Goal: Task Accomplishment & Management: Manage account settings

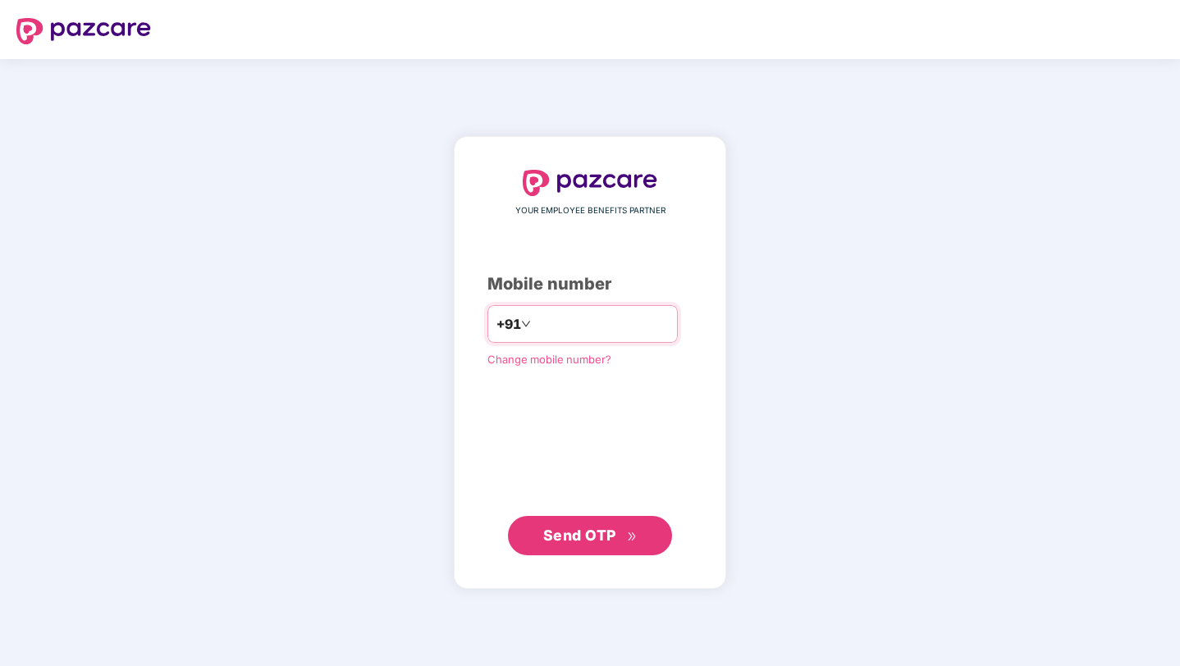
click at [592, 332] on input "number" at bounding box center [601, 324] width 135 height 26
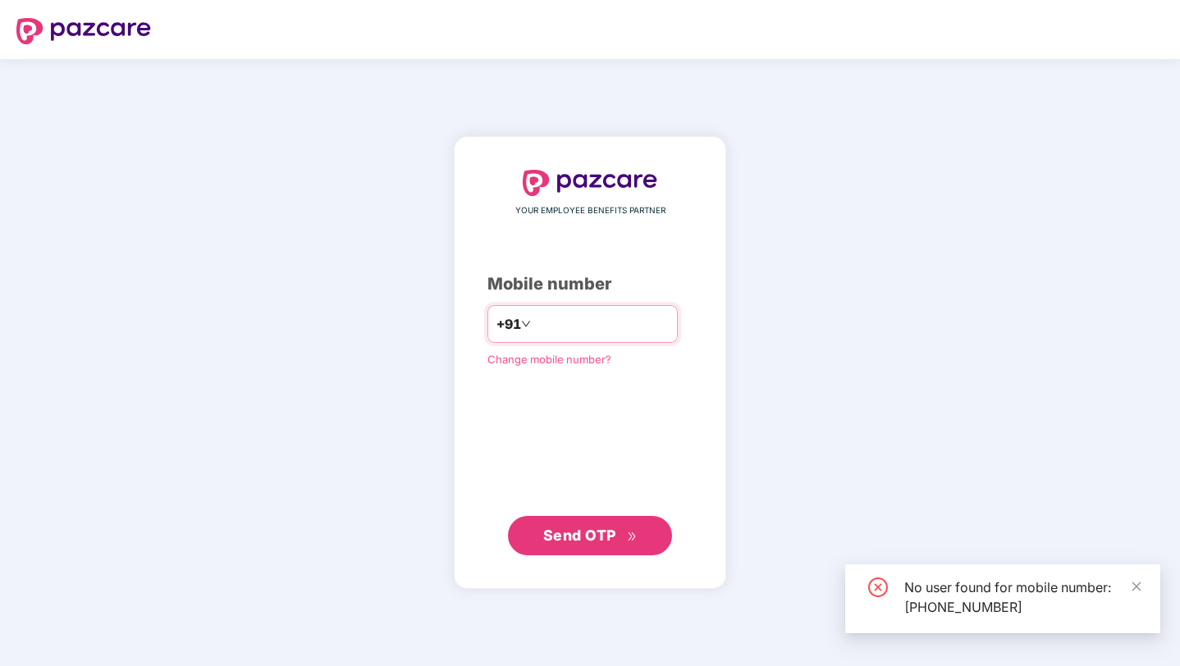
type input "**********"
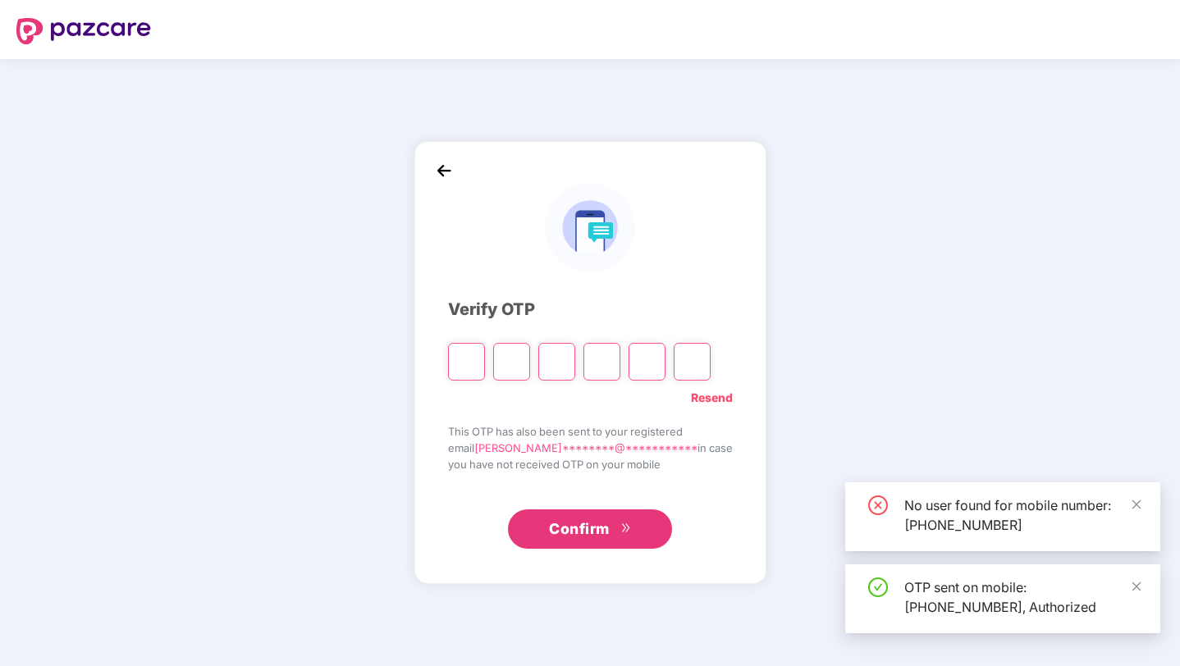
type input "*"
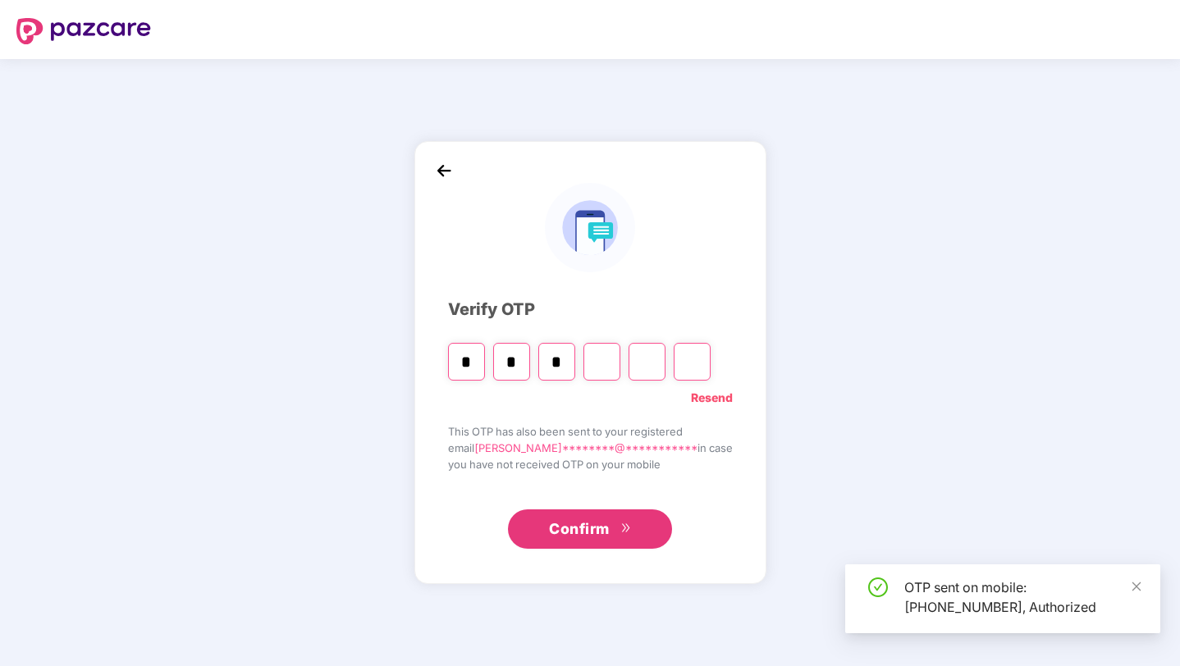
type input "*"
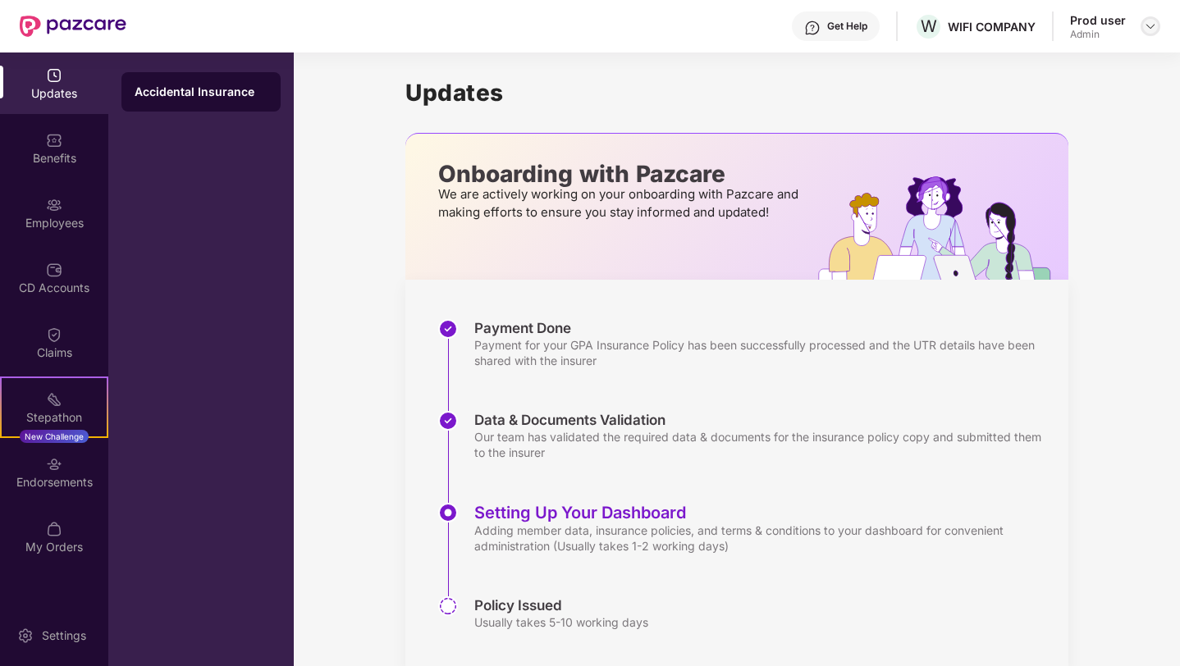
click at [1148, 30] on img at bounding box center [1150, 26] width 13 height 13
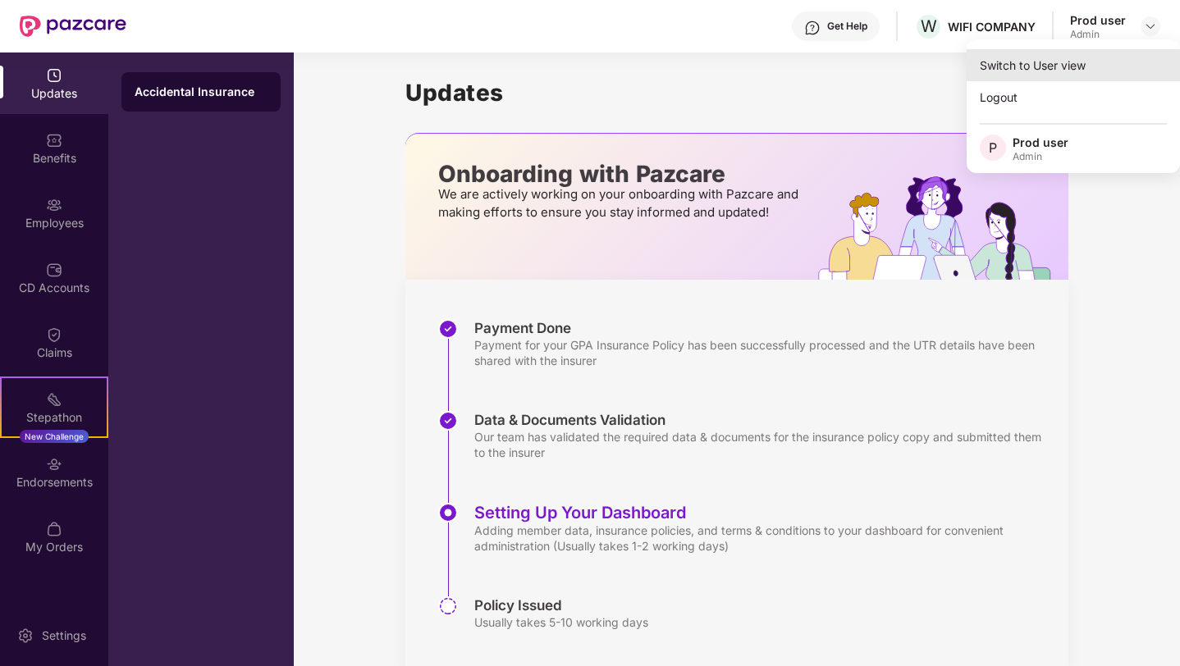
click at [1073, 69] on div "Switch to User view" at bounding box center [1072, 65] width 213 height 32
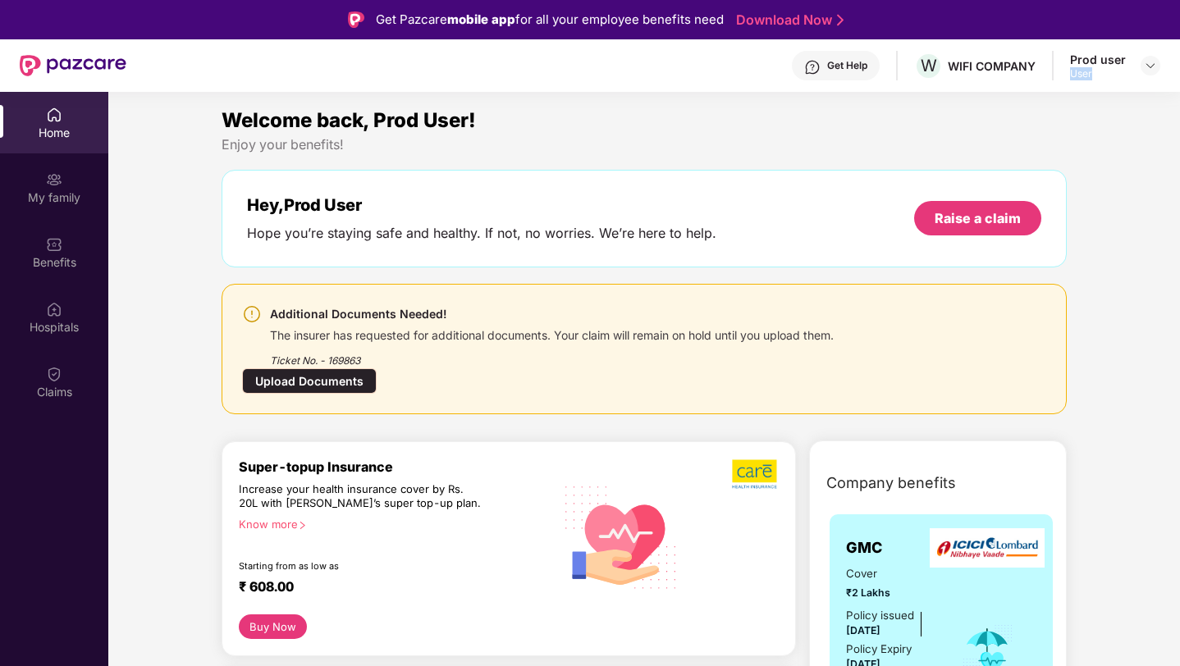
drag, startPoint x: 1097, startPoint y: 75, endPoint x: 1073, endPoint y: 75, distance: 23.8
click at [1073, 75] on div "User" at bounding box center [1098, 73] width 56 height 13
click at [1148, 68] on img at bounding box center [1150, 65] width 13 height 13
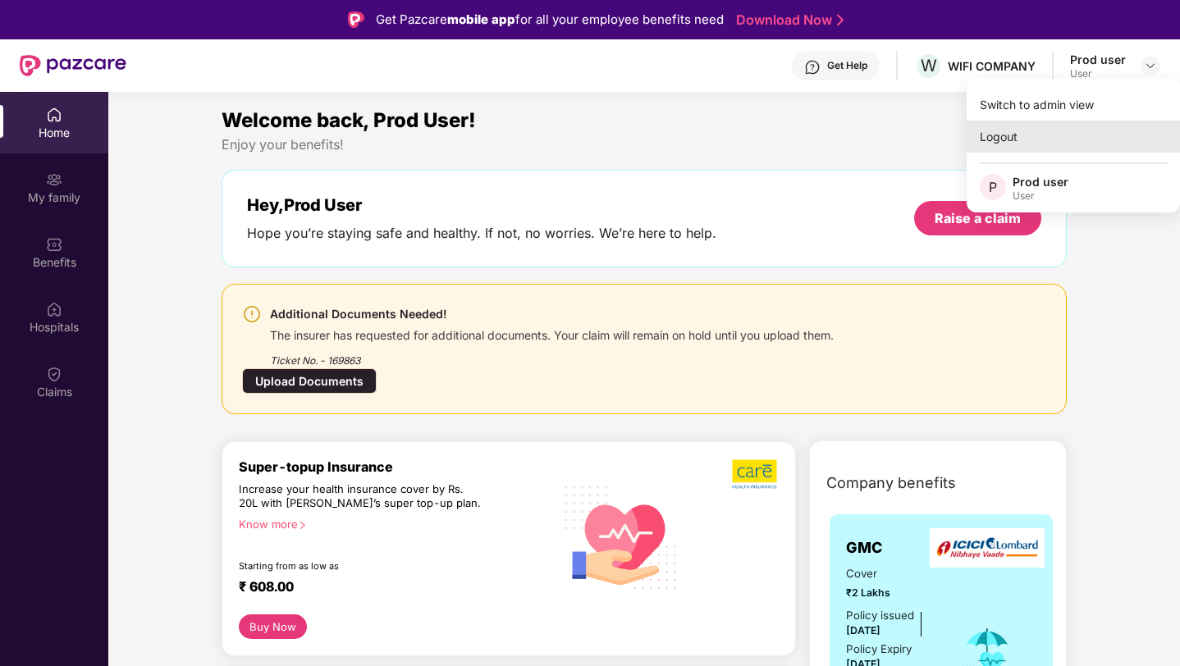
click at [1042, 143] on div "Logout" at bounding box center [1072, 137] width 213 height 32
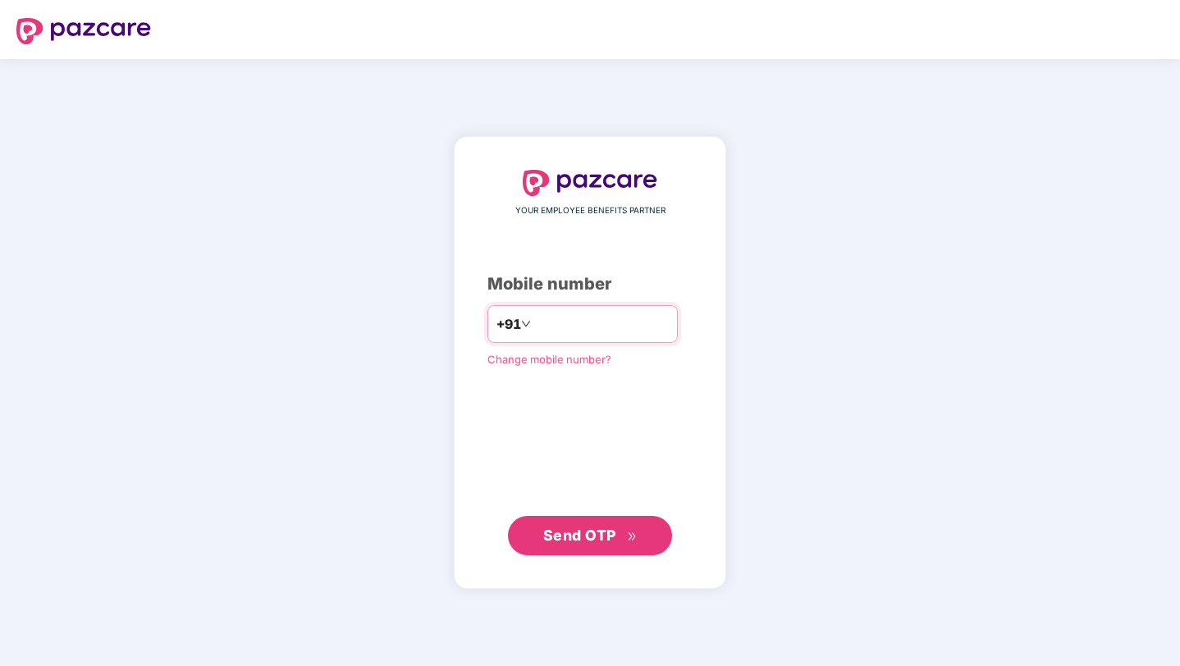
click at [555, 327] on input "number" at bounding box center [601, 324] width 135 height 26
type input "*"
type input "**********"
click at [581, 550] on button "Send OTP" at bounding box center [590, 534] width 164 height 39
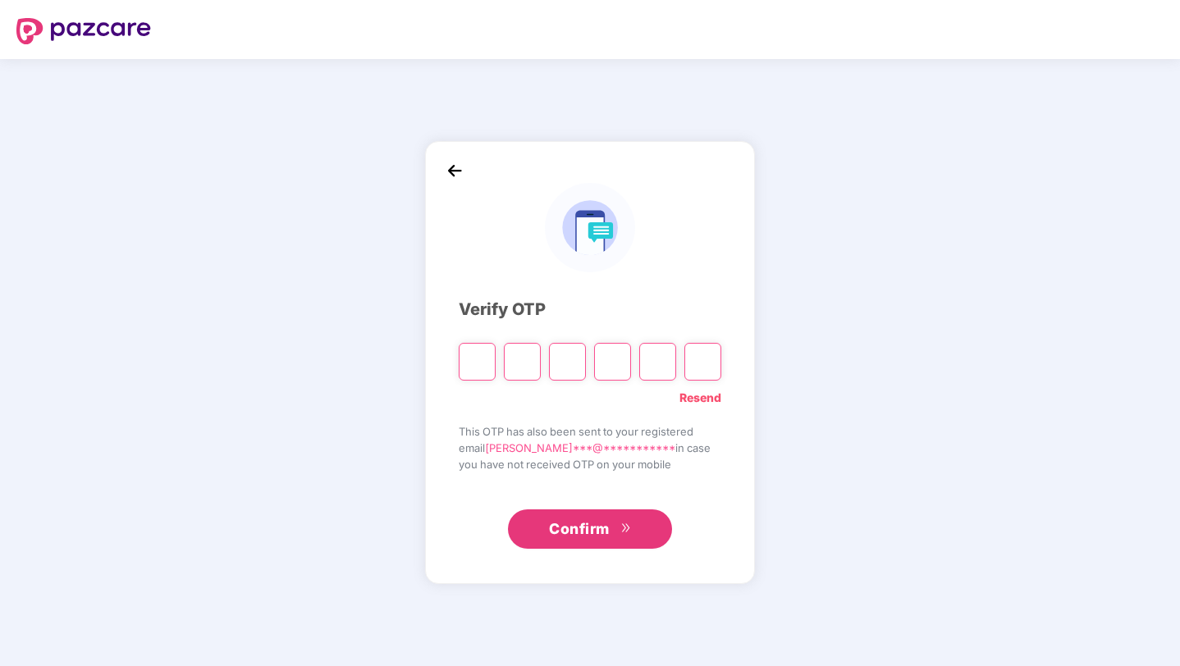
paste input "*"
type input "*"
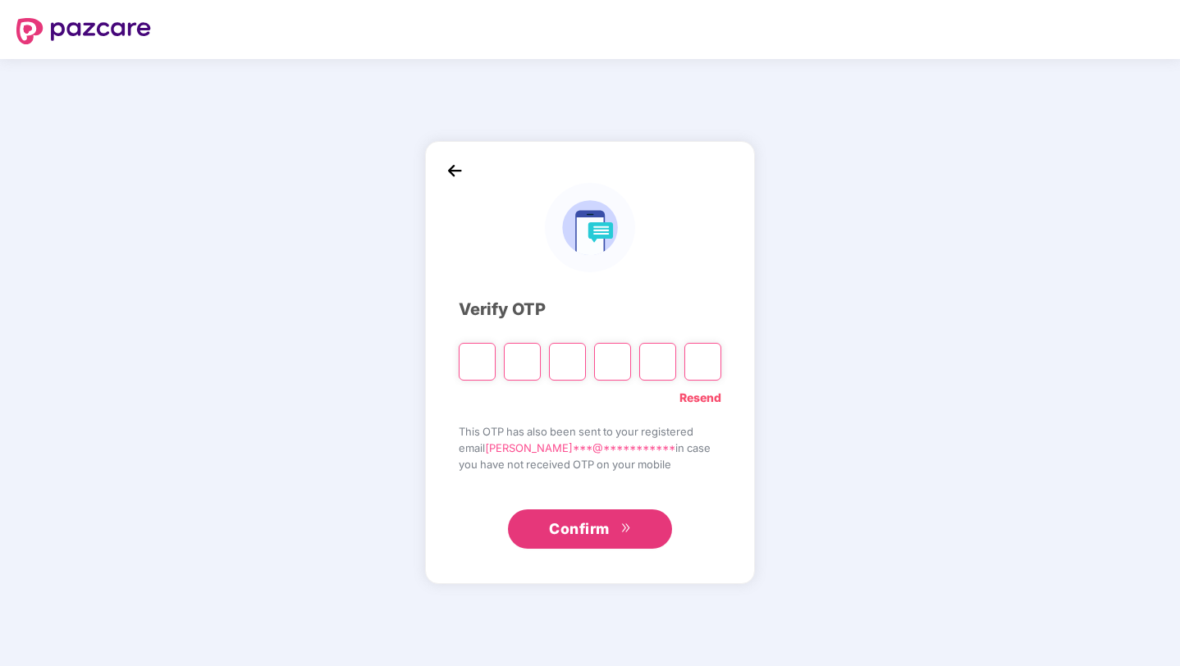
type input "*"
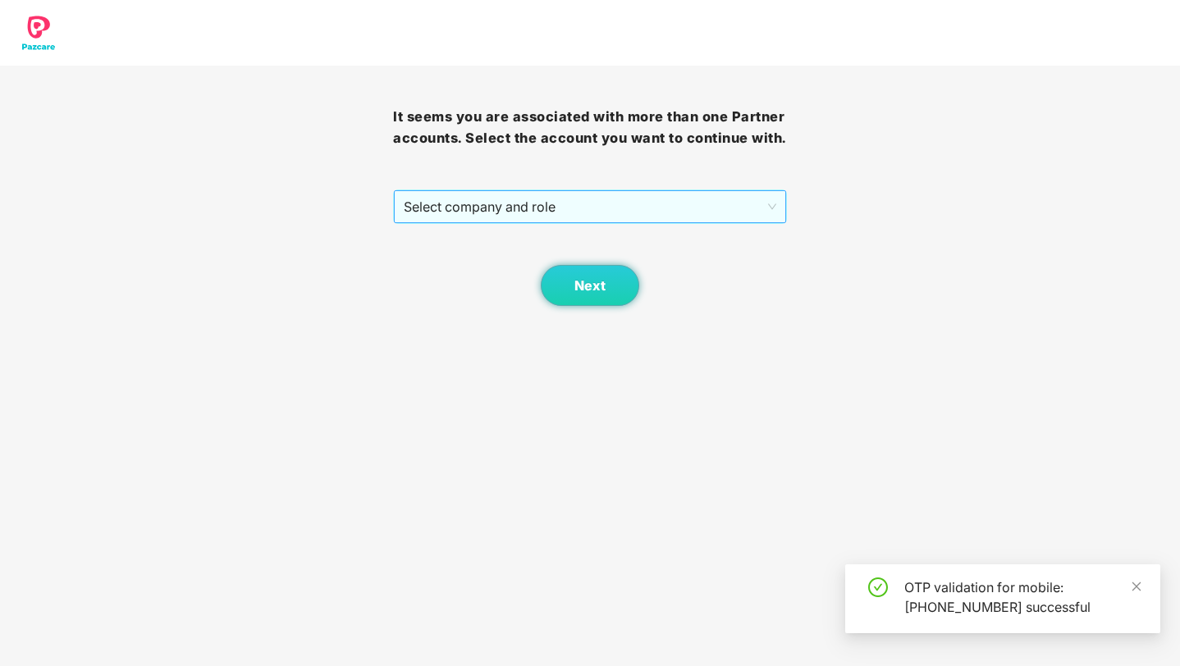
click at [618, 222] on span "Select company and role" at bounding box center [590, 206] width 372 height 31
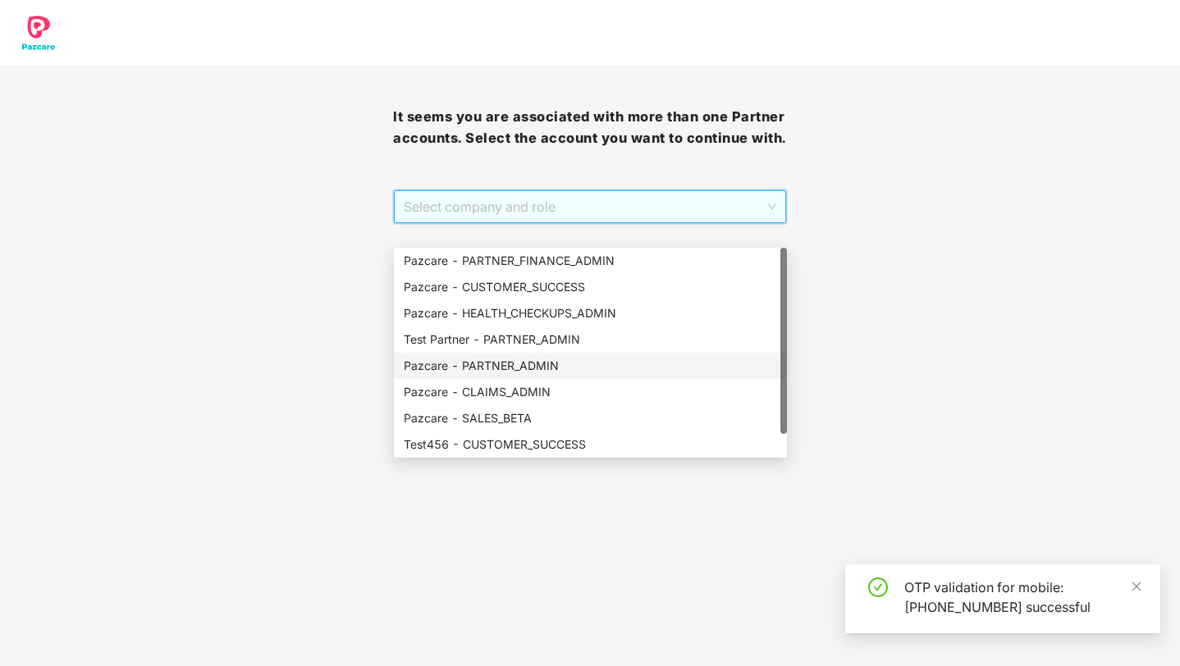
scroll to position [8, 0]
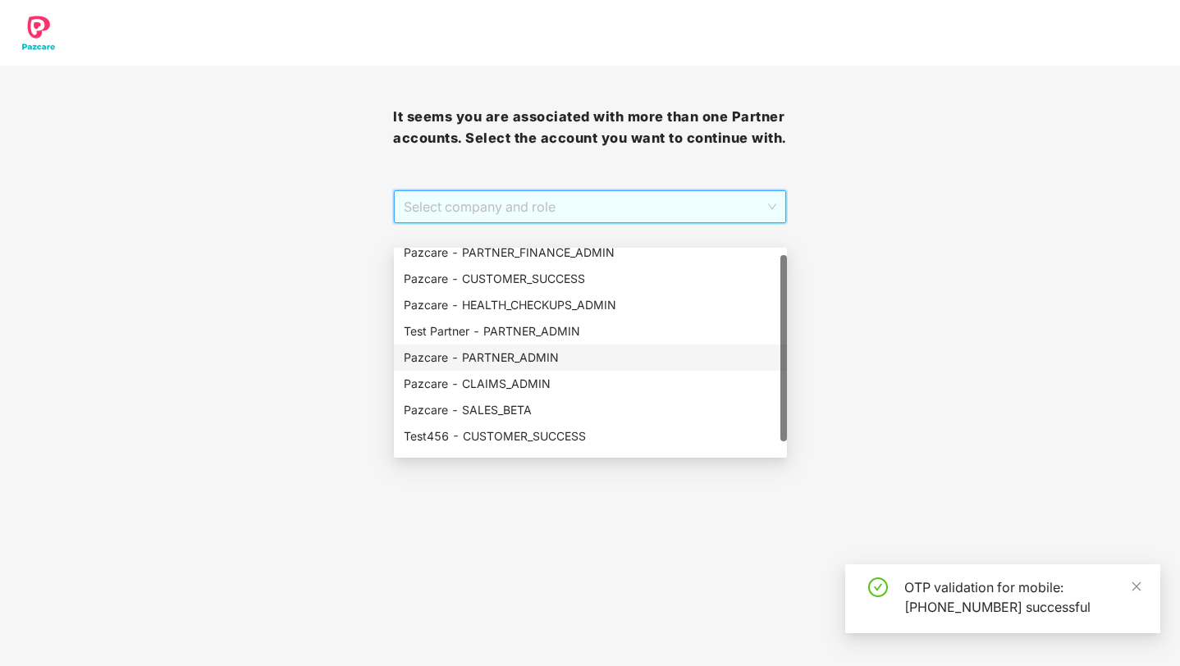
click at [582, 357] on div "Pazcare - PARTNER_ADMIN" at bounding box center [590, 358] width 373 height 18
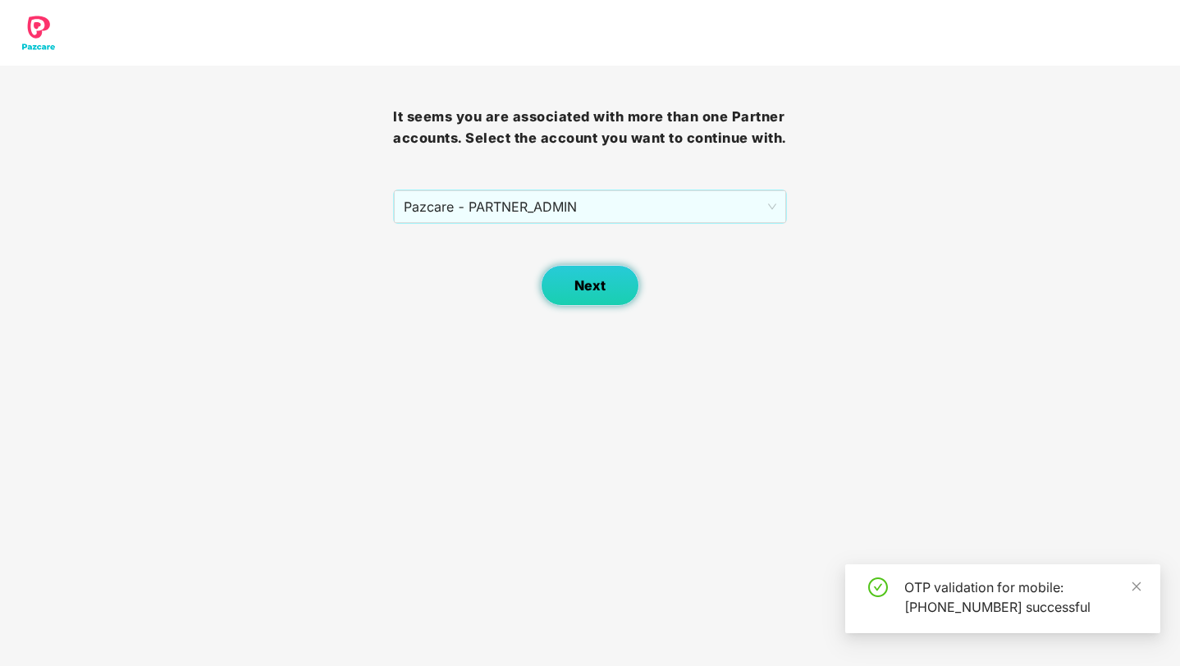
click at [597, 294] on span "Next" at bounding box center [589, 286] width 31 height 16
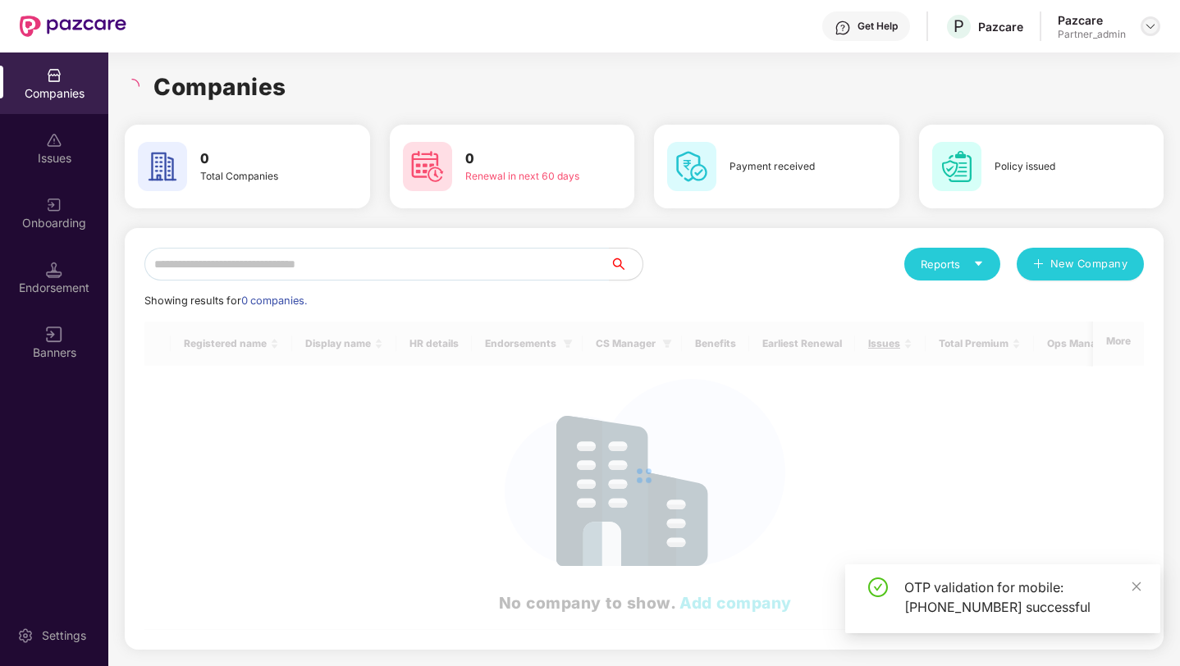
click at [1148, 27] on img at bounding box center [1150, 26] width 13 height 13
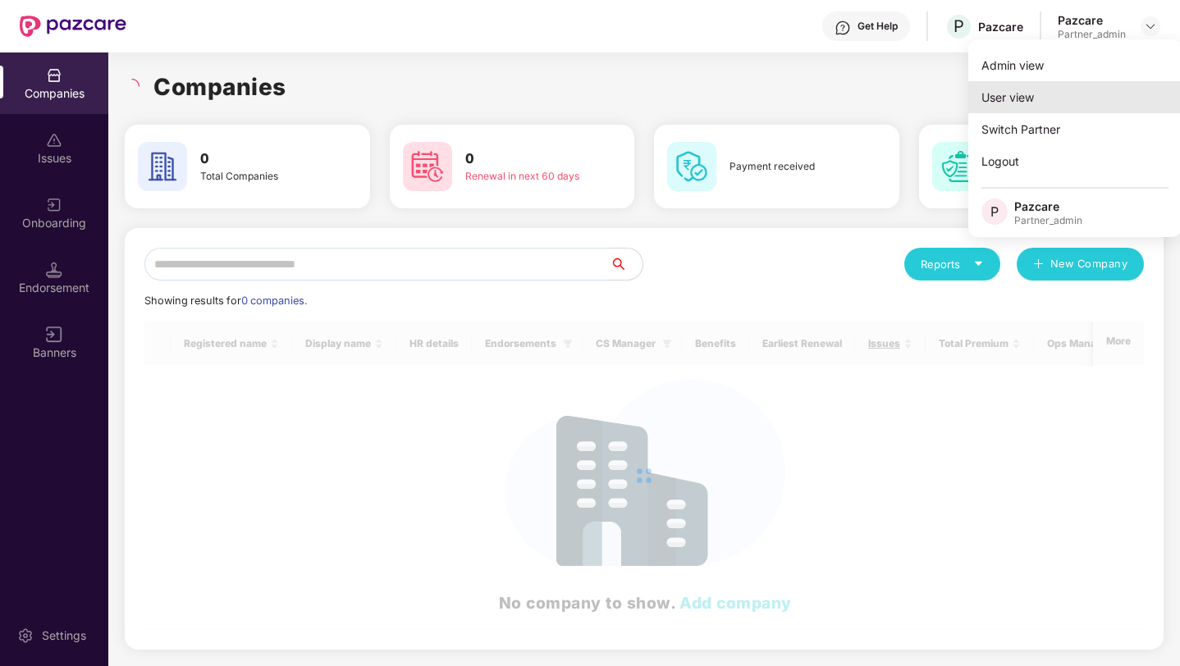
click at [1056, 96] on div "User view" at bounding box center [1074, 97] width 213 height 32
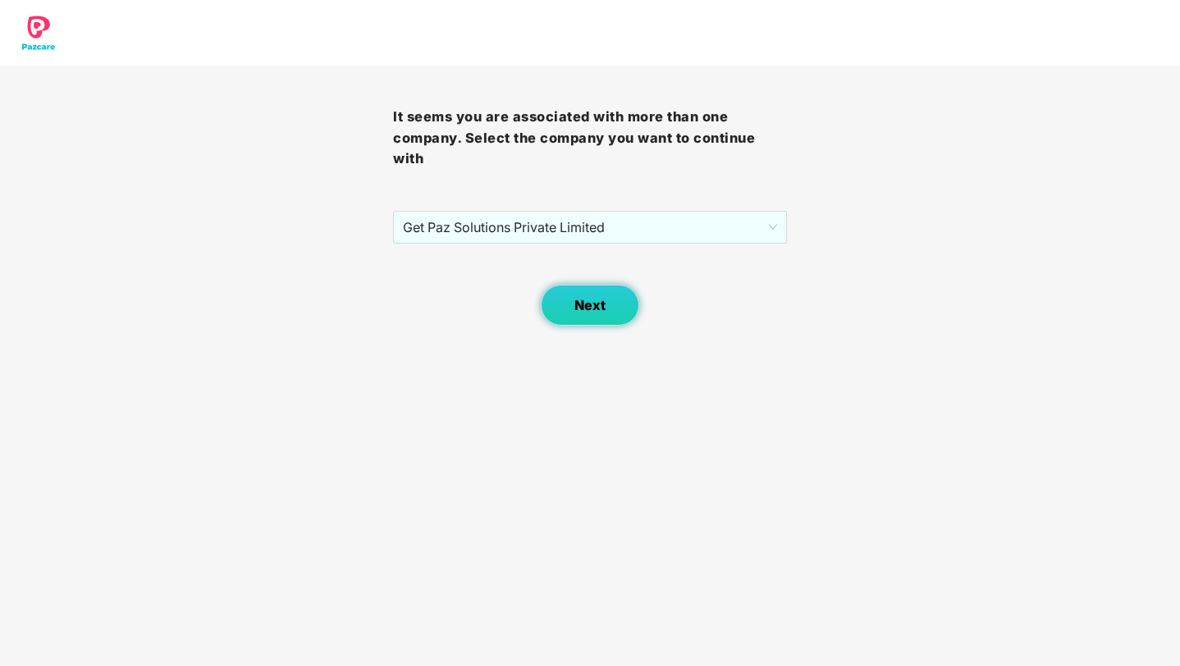
click at [617, 304] on button "Next" at bounding box center [590, 305] width 98 height 41
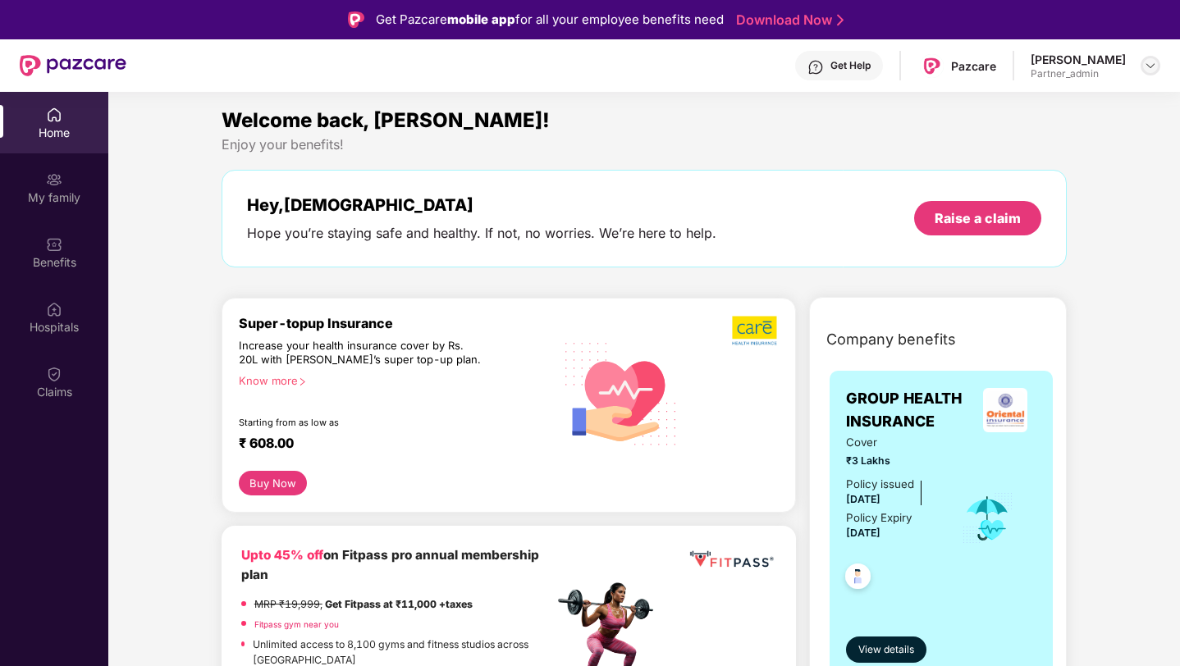
click at [1150, 66] on img at bounding box center [1150, 65] width 13 height 13
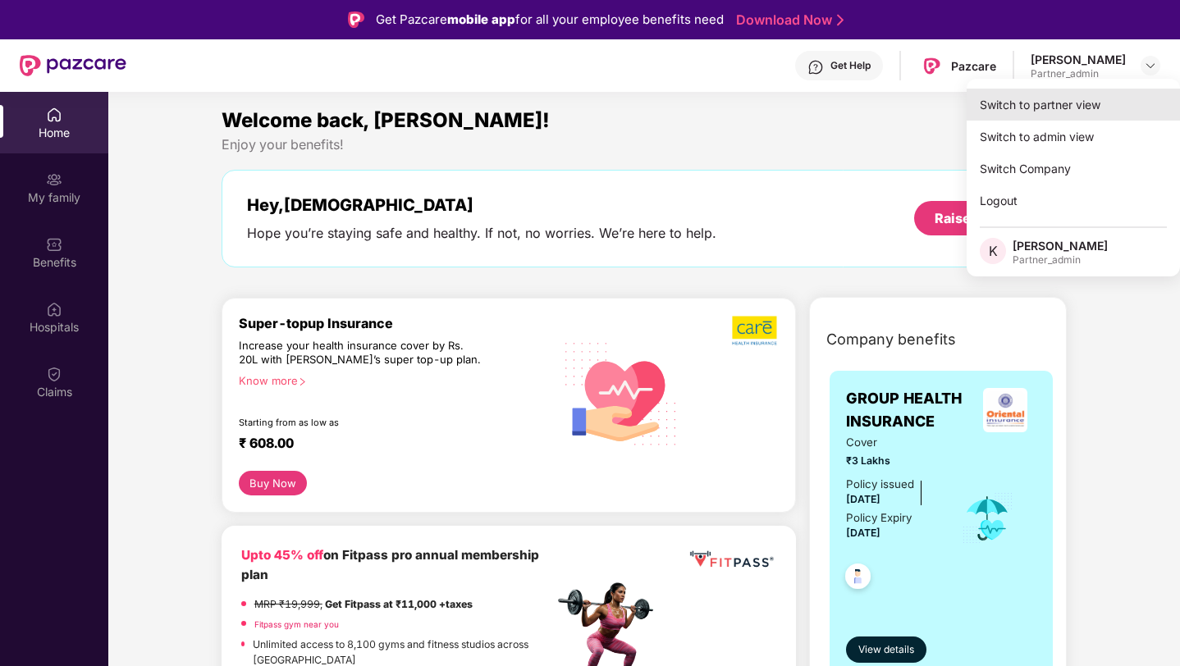
click at [1011, 113] on div "Switch to partner view" at bounding box center [1072, 105] width 213 height 32
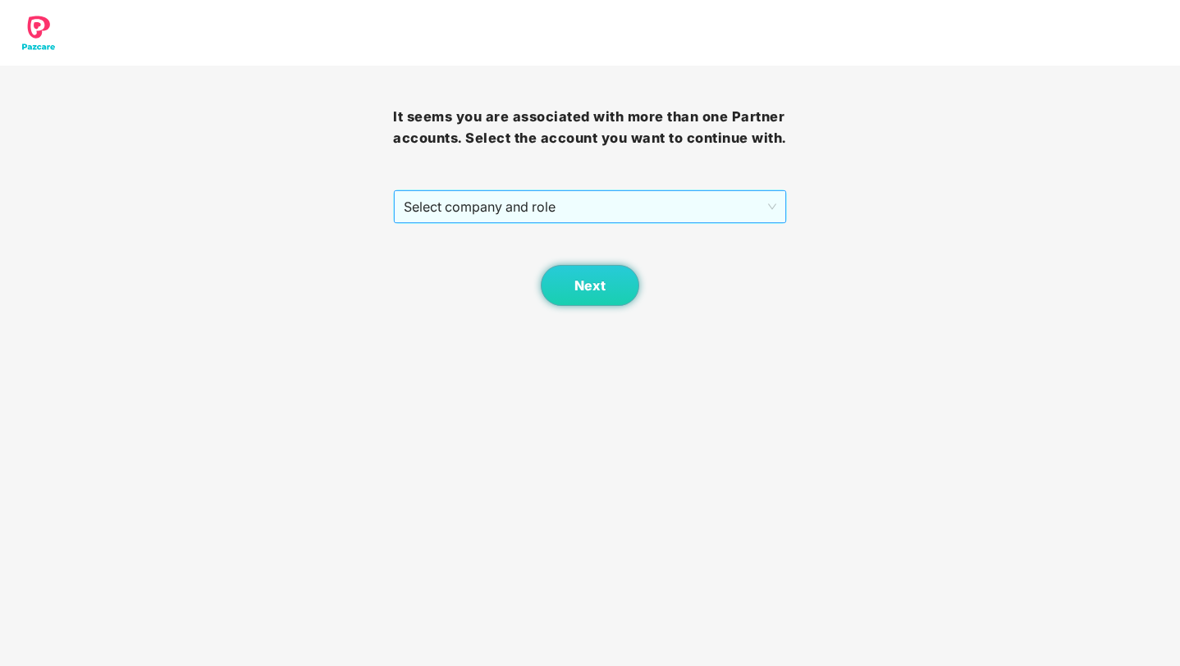
click at [598, 222] on span "Select company and role" at bounding box center [590, 206] width 372 height 31
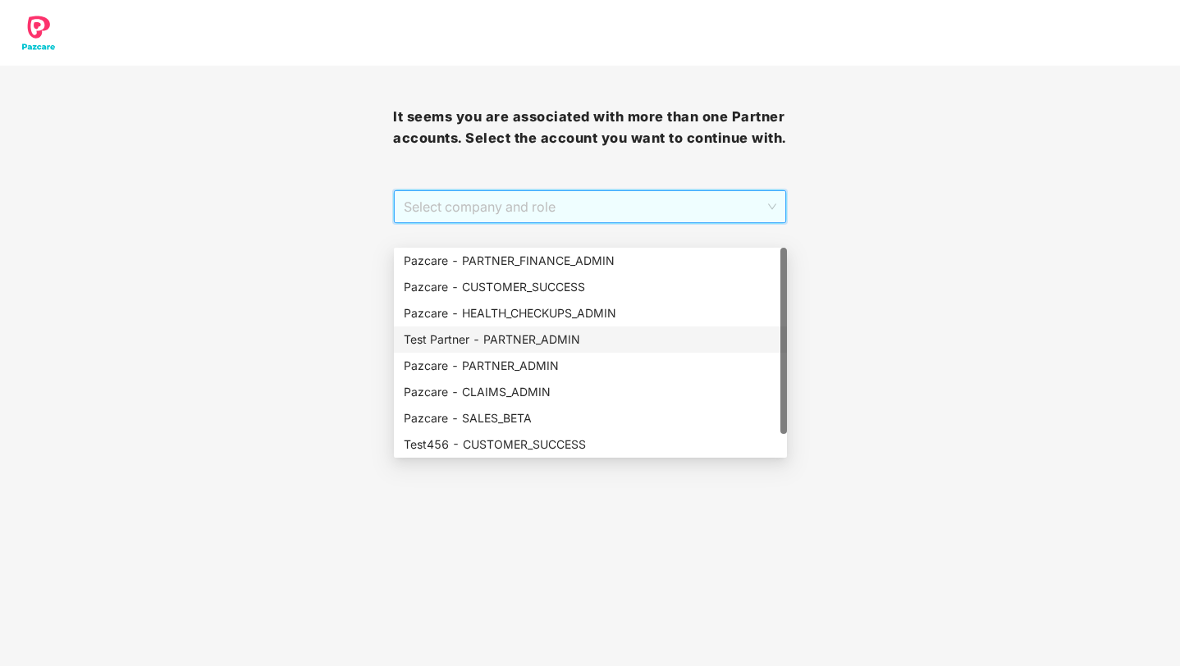
click at [514, 334] on div "Test Partner - PARTNER_ADMIN" at bounding box center [590, 340] width 373 height 18
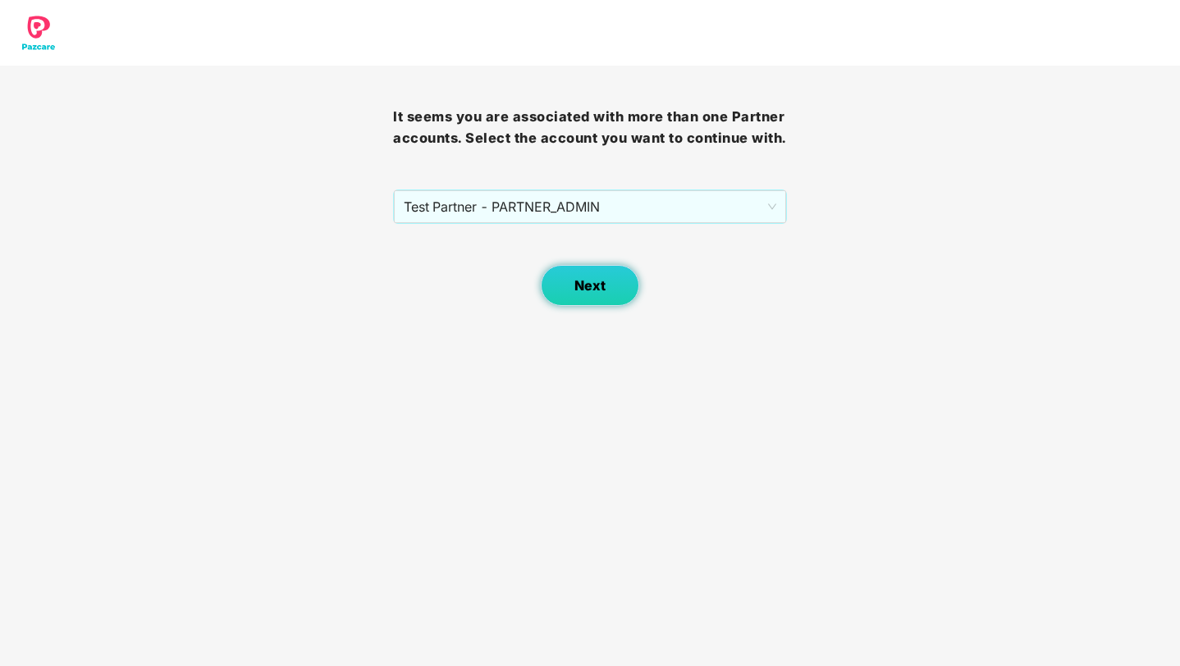
click at [596, 294] on span "Next" at bounding box center [589, 286] width 31 height 16
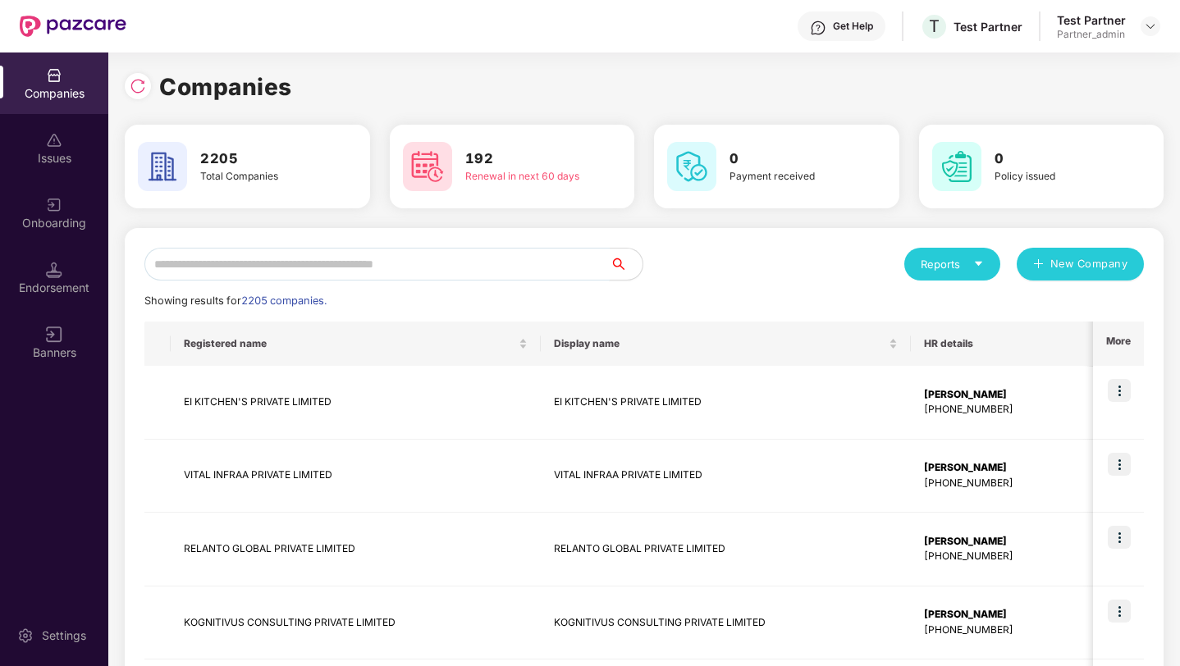
click at [474, 271] on input "text" at bounding box center [376, 264] width 465 height 33
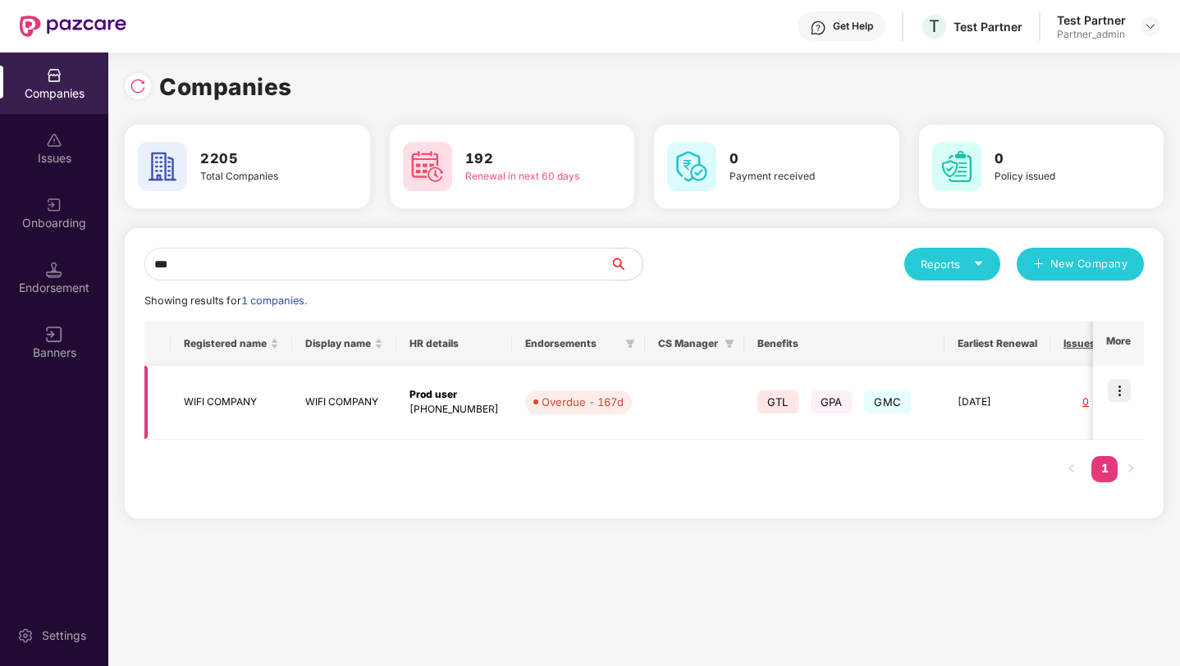
type input "***"
click at [1124, 384] on img at bounding box center [1119, 390] width 23 height 23
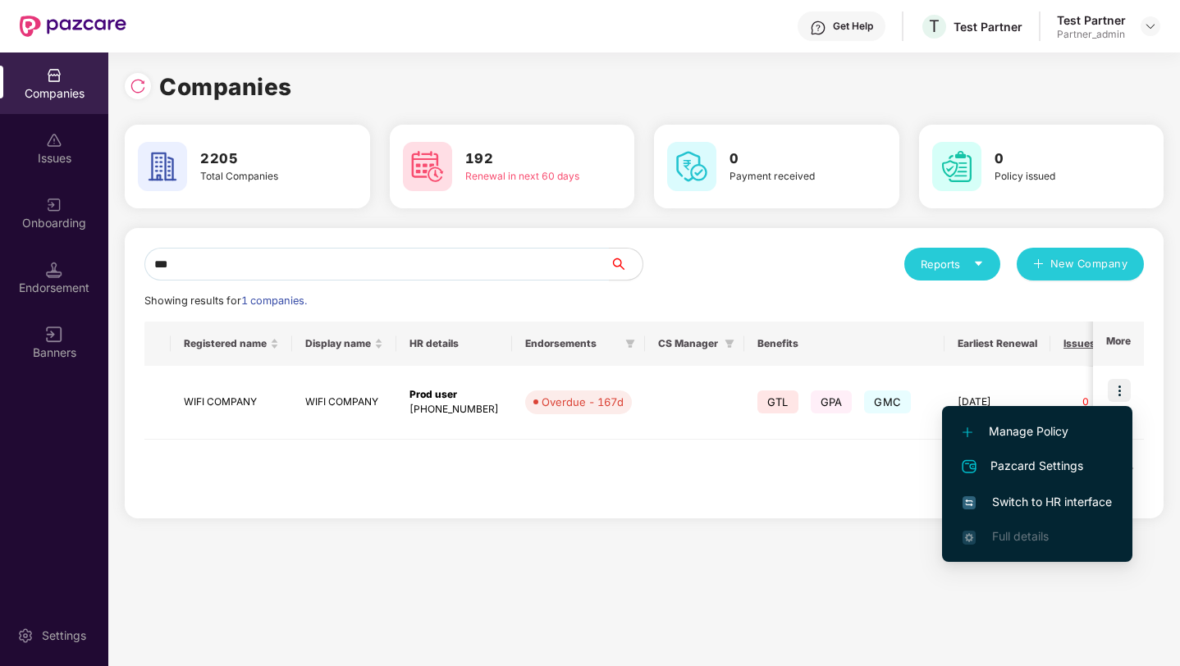
click at [1025, 496] on span "Switch to HR interface" at bounding box center [1036, 502] width 149 height 18
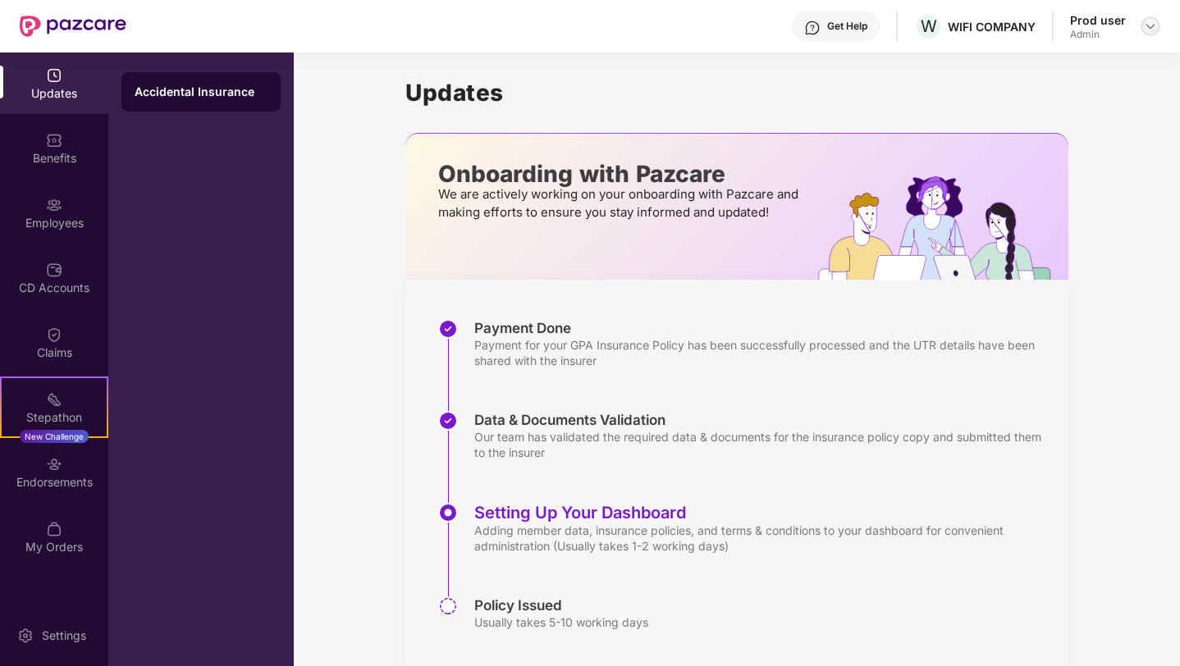
click at [1146, 23] on img at bounding box center [1150, 26] width 13 height 13
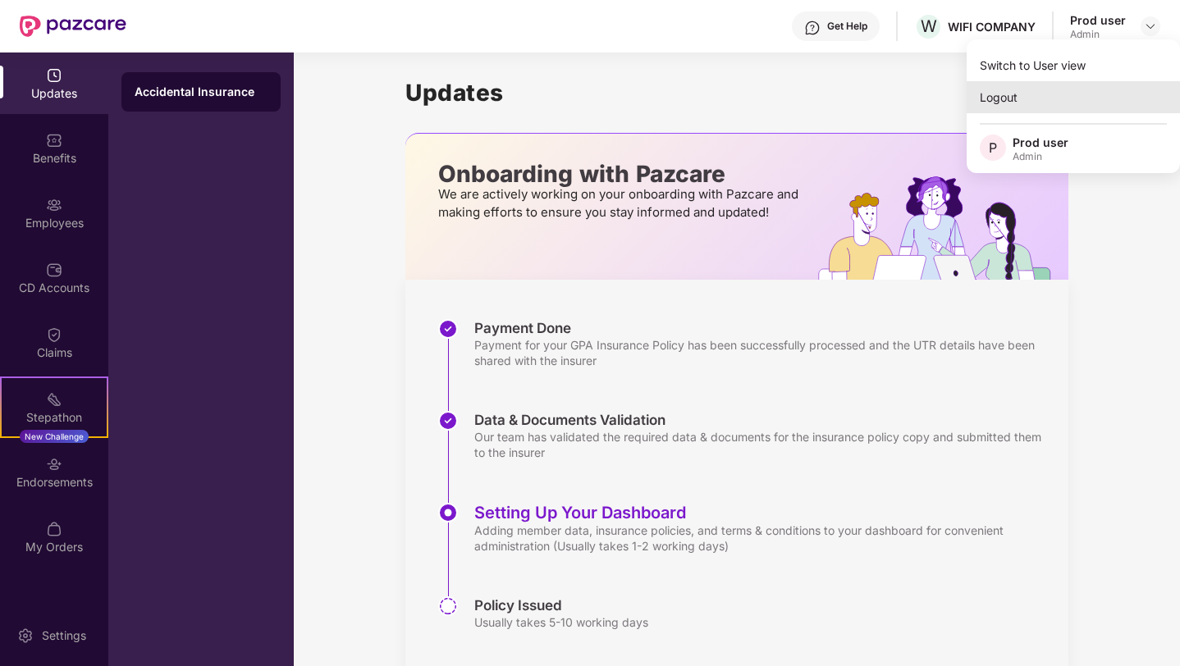
click at [1019, 93] on div "Logout" at bounding box center [1072, 97] width 213 height 32
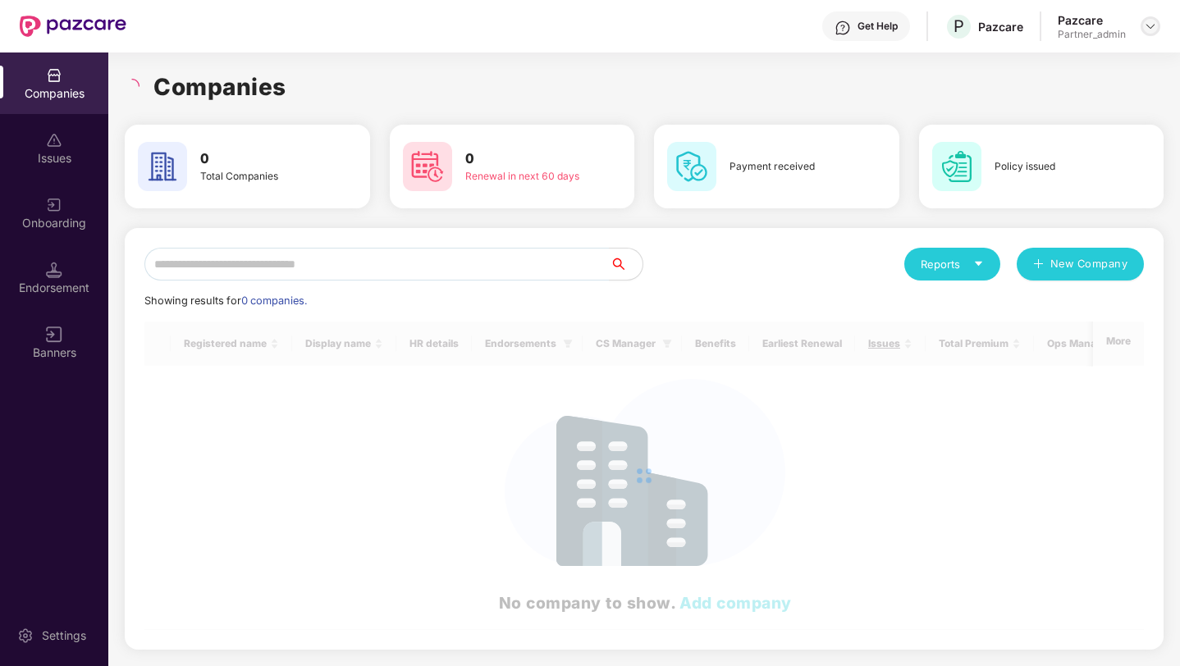
click at [1147, 27] on img at bounding box center [1150, 26] width 13 height 13
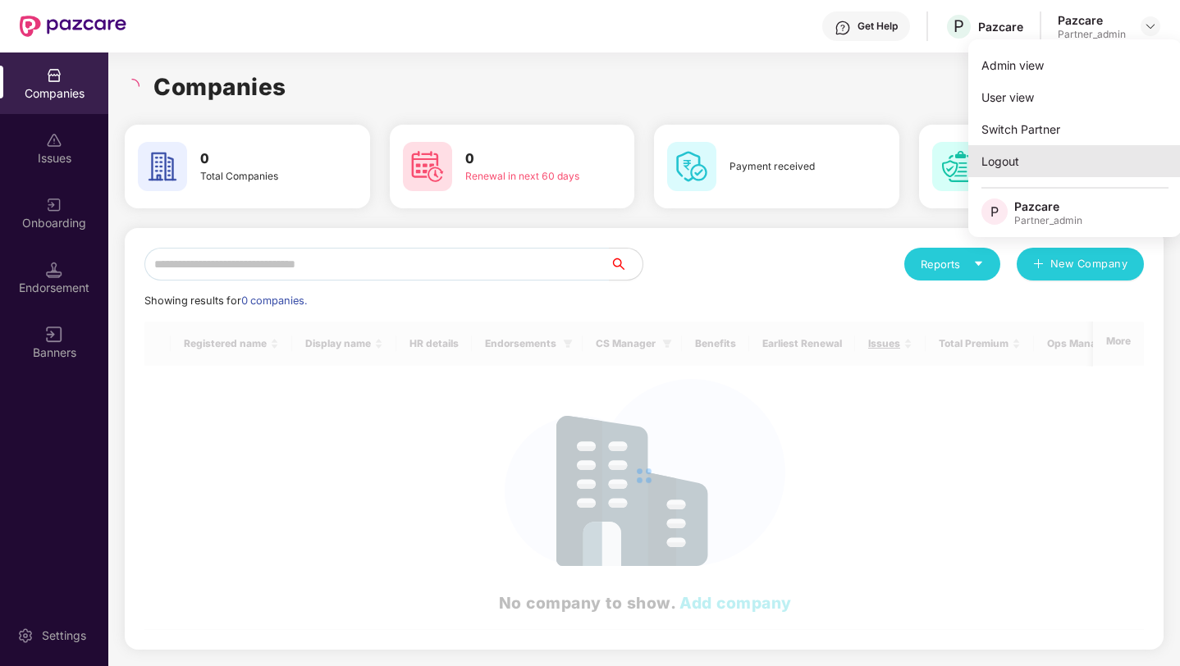
click at [1007, 158] on div "Logout" at bounding box center [1074, 161] width 213 height 32
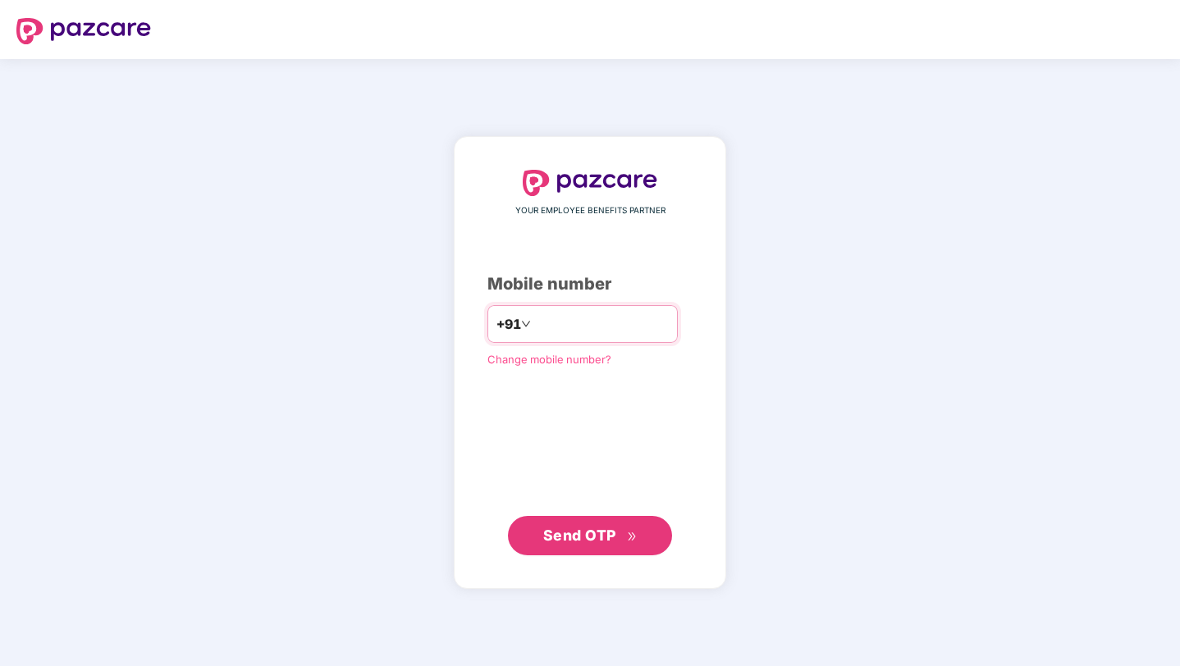
click at [595, 336] on input "number" at bounding box center [601, 324] width 135 height 26
type input "**********"
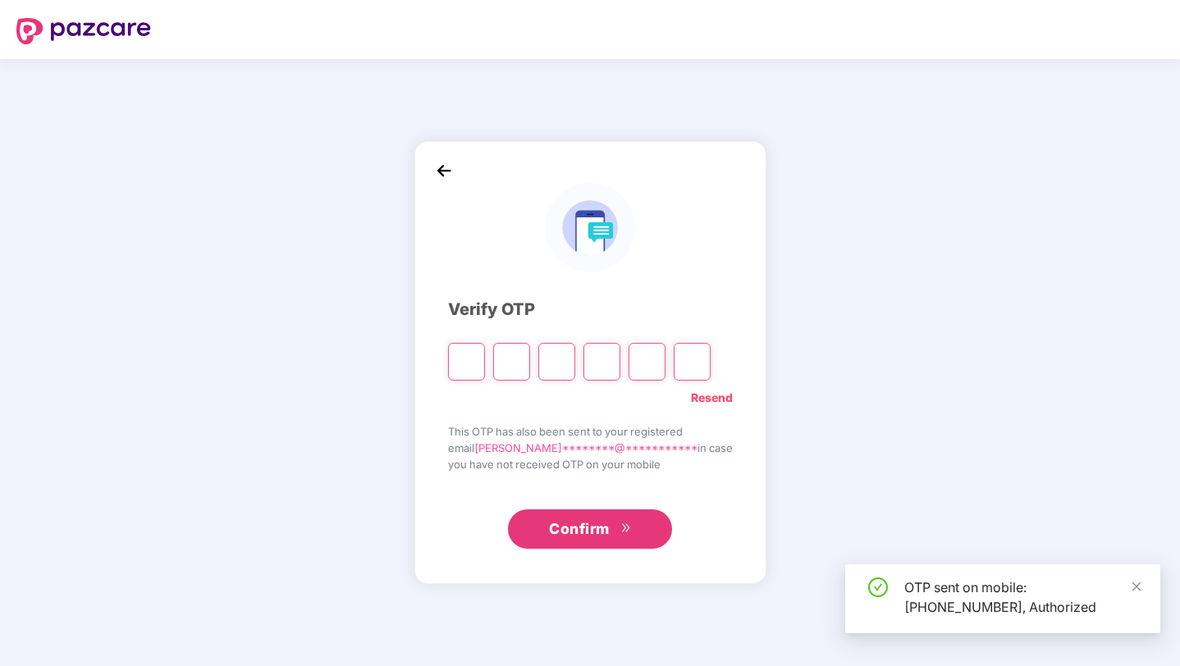
type input "*"
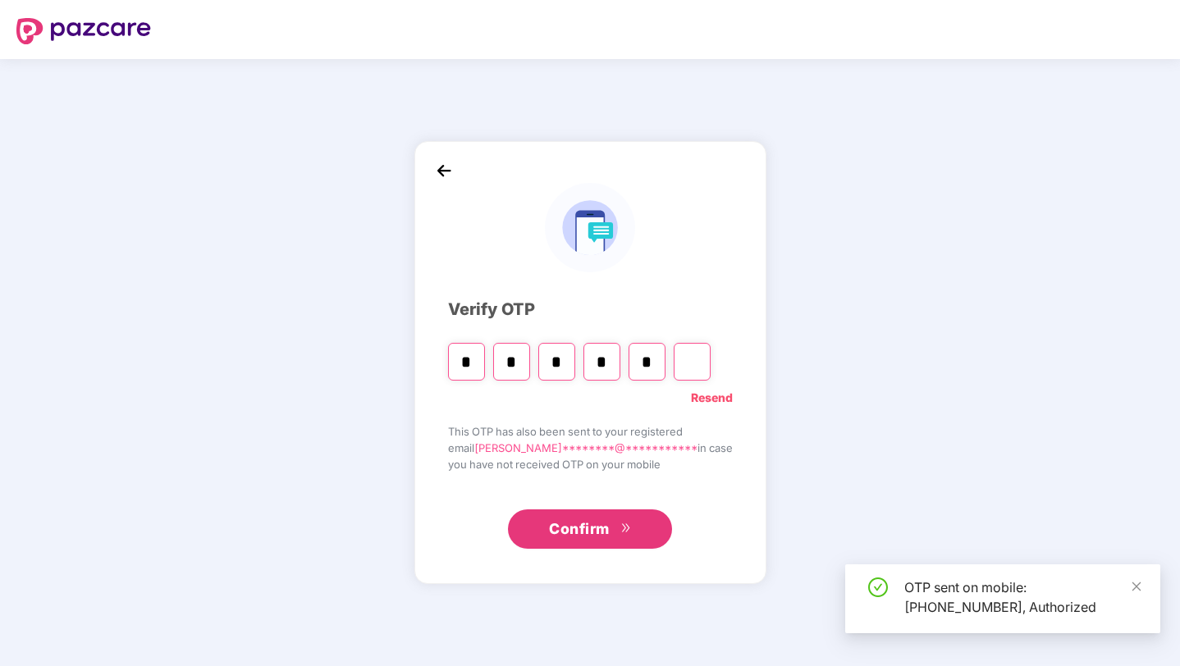
type input "*"
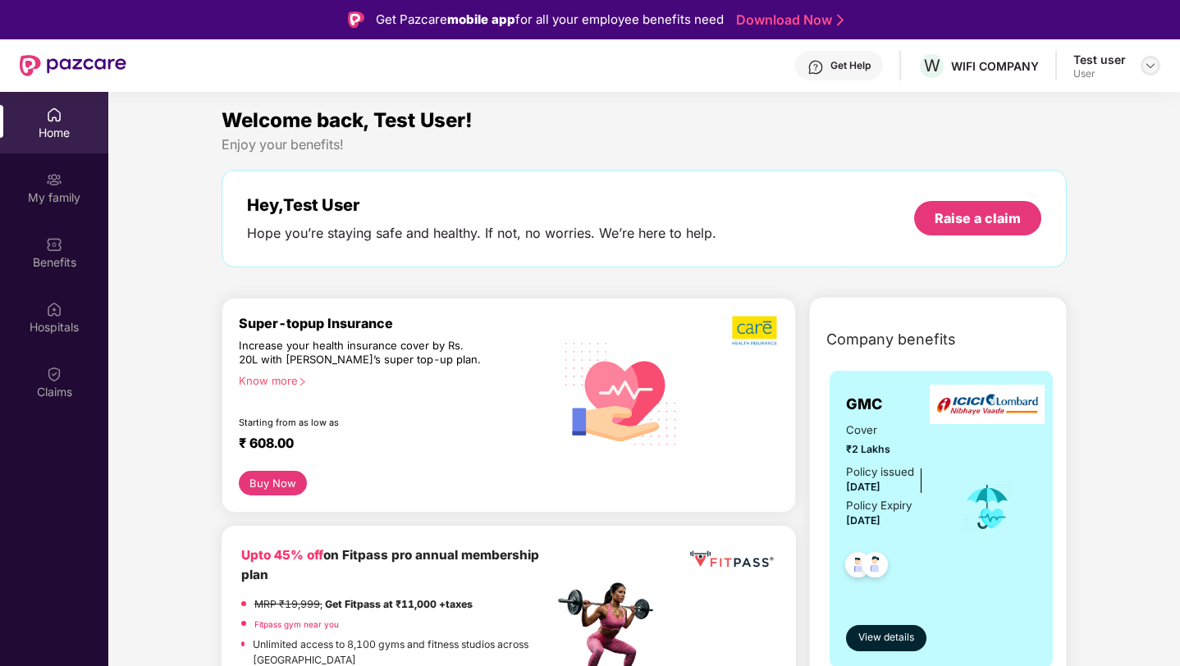
click at [1149, 71] on img at bounding box center [1150, 65] width 13 height 13
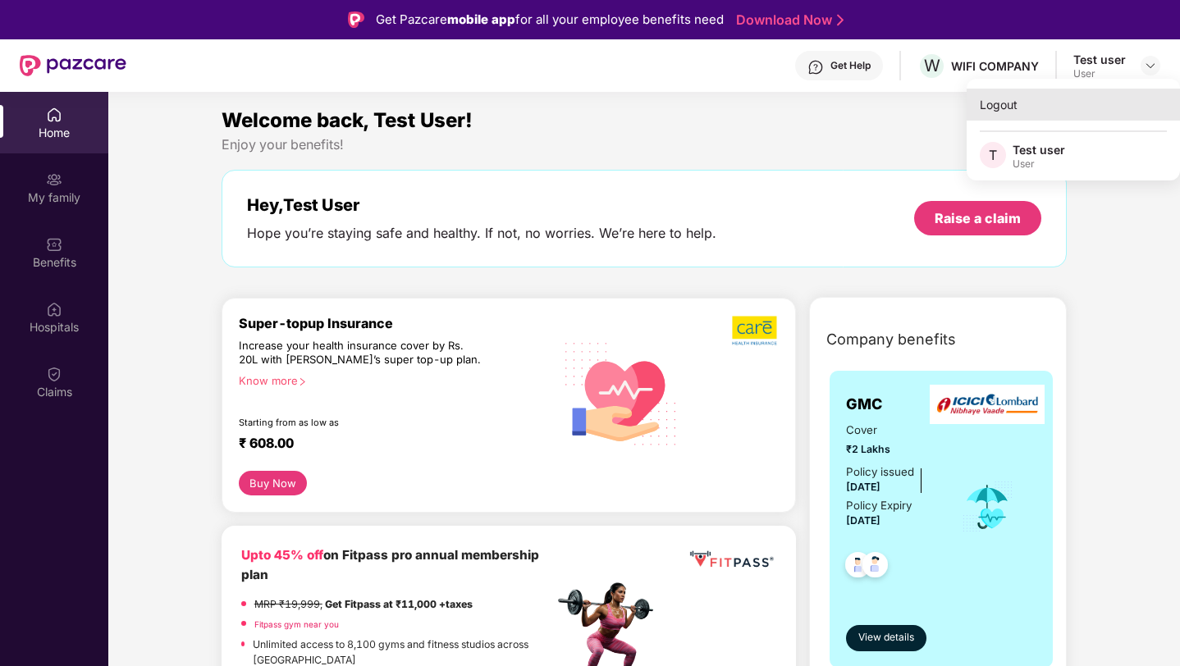
click at [1005, 112] on div "Logout" at bounding box center [1072, 105] width 213 height 32
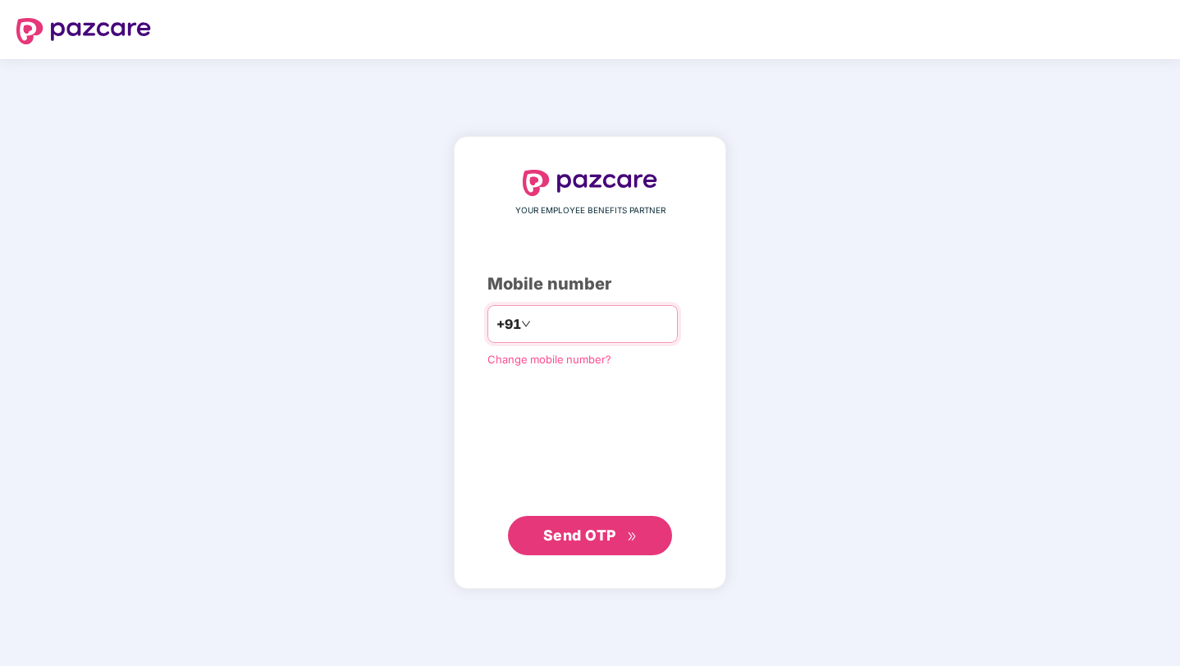
click at [619, 320] on input "number" at bounding box center [601, 324] width 135 height 26
click at [609, 334] on input "number" at bounding box center [601, 324] width 135 height 26
click at [614, 338] on div "+91" at bounding box center [582, 324] width 190 height 38
click at [614, 328] on input "number" at bounding box center [601, 324] width 135 height 26
type input "**********"
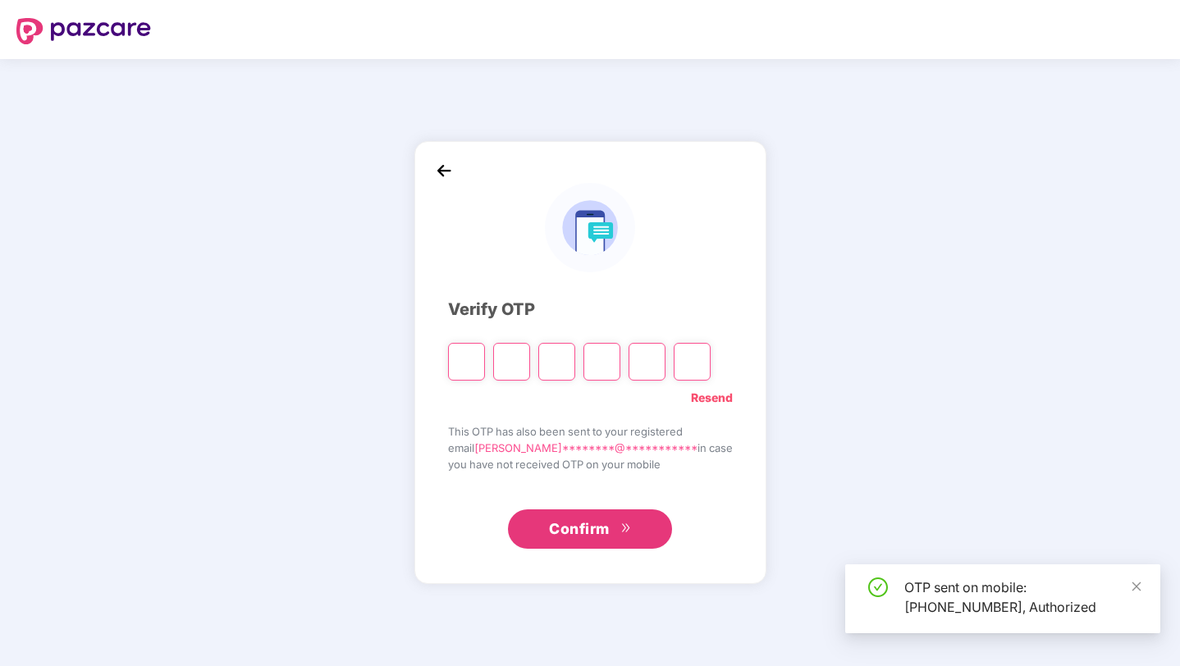
type input "*"
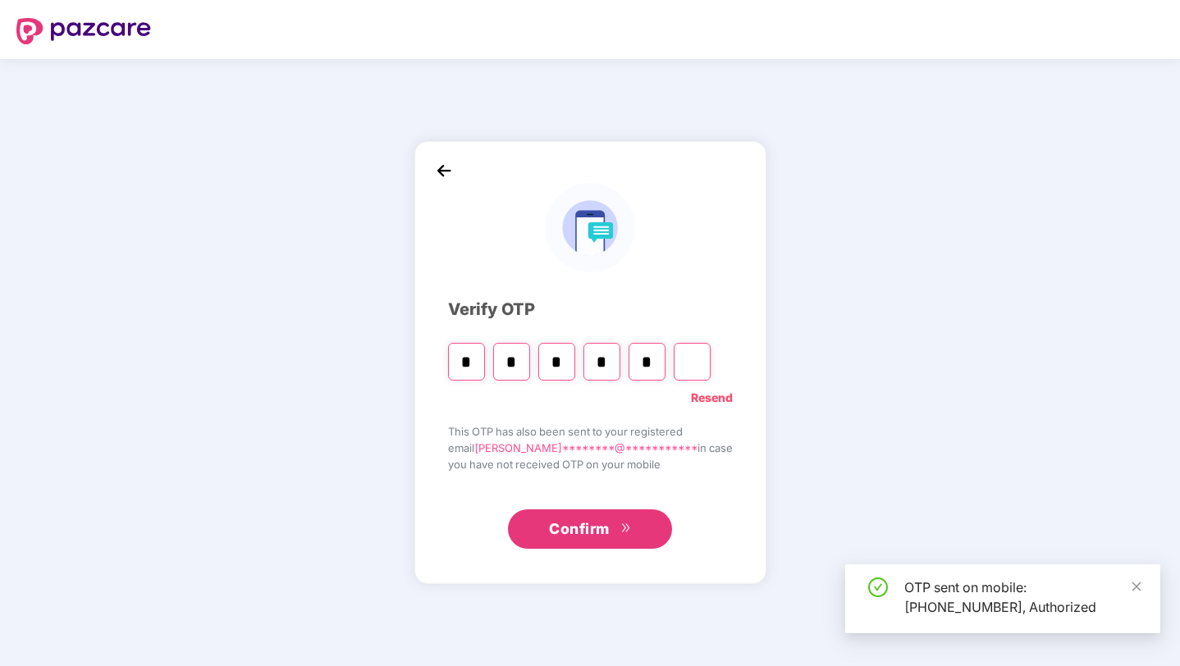
type input "*"
